Goal: Task Accomplishment & Management: Manage account settings

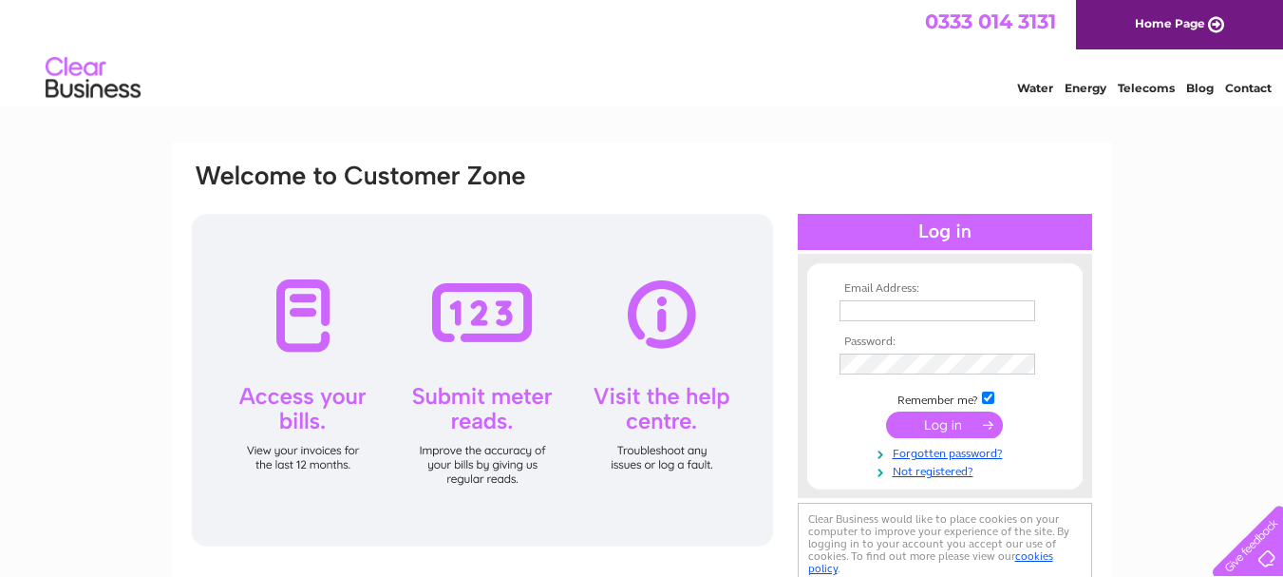
type input "chartoneaccounts@outlook.com"
click at [932, 421] on input "submit" at bounding box center [944, 424] width 117 height 27
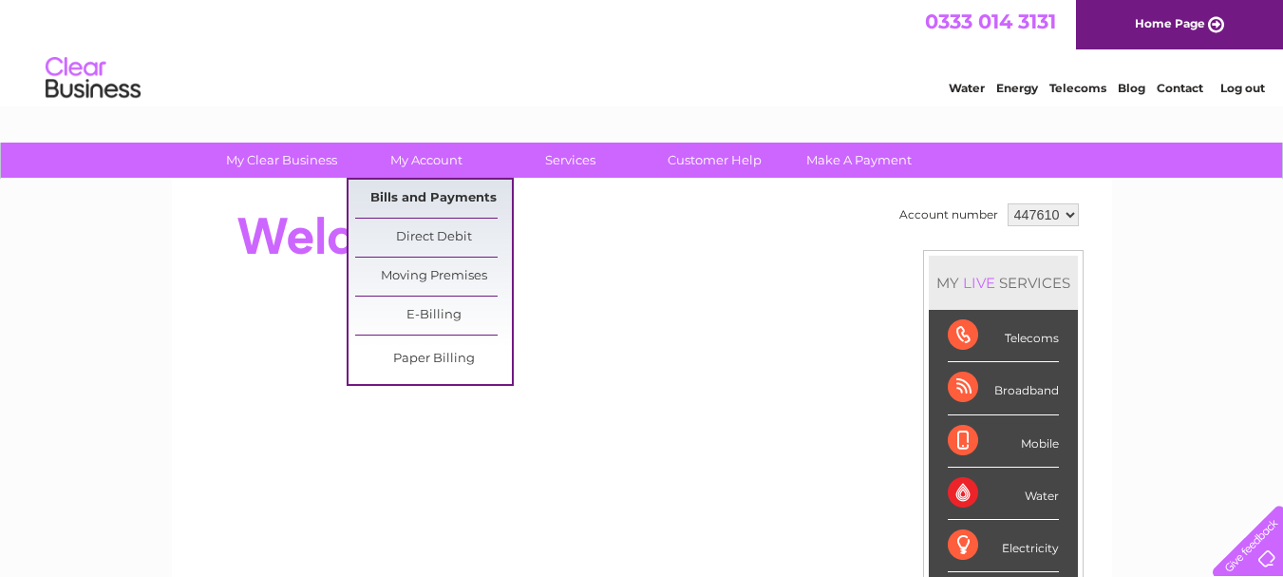
click at [425, 198] on link "Bills and Payments" at bounding box center [433, 199] width 157 height 38
